Goal: Transaction & Acquisition: Purchase product/service

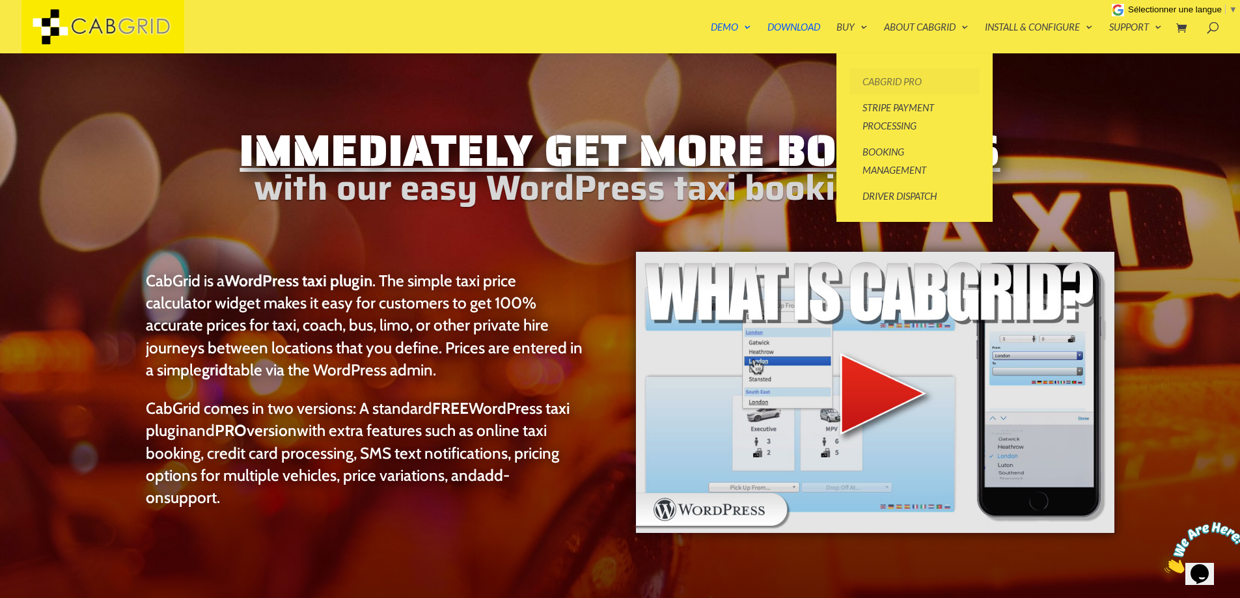
click at [887, 83] on link "CabGrid Pro" at bounding box center [914, 81] width 130 height 26
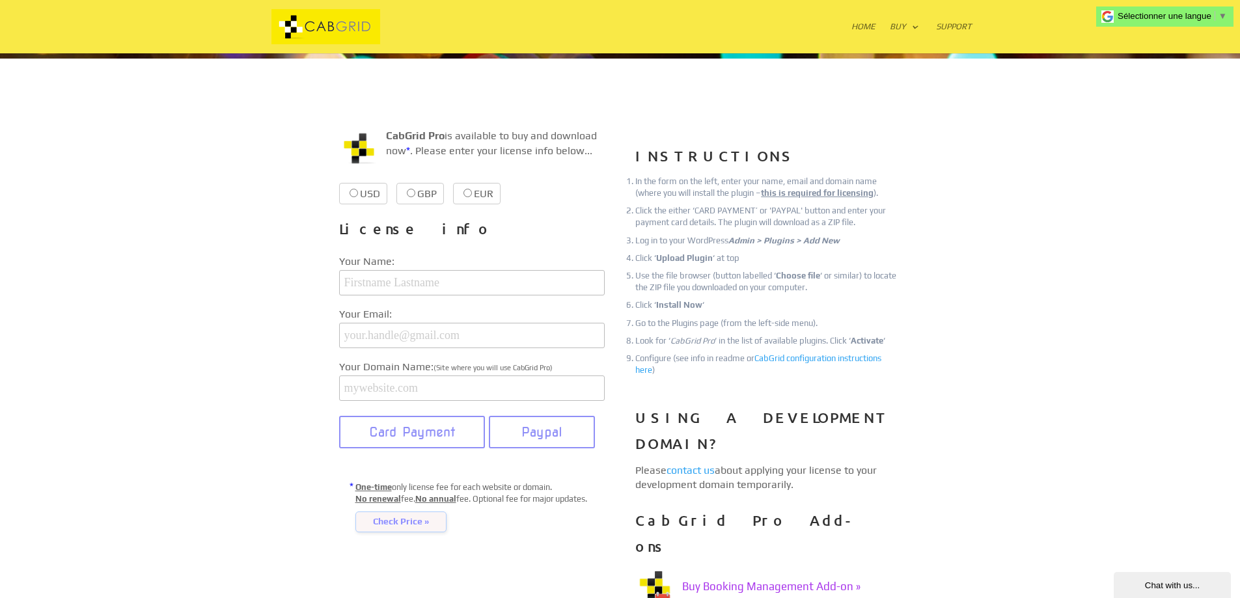
scroll to position [130, 0]
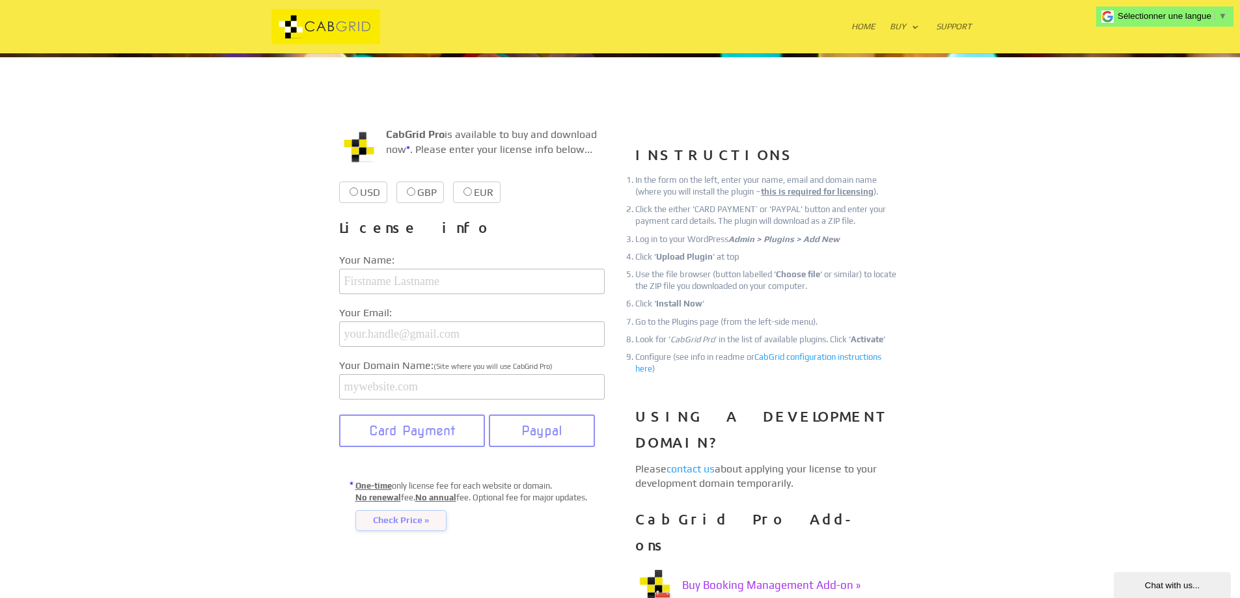
click at [471, 189] on label "EUR €38.99 €38.99" at bounding box center [477, 192] width 48 height 21
click at [471, 189] on input "EUR €38.99 €38.99" at bounding box center [467, 191] width 8 height 8
radio input "true"
